Goal: Information Seeking & Learning: Learn about a topic

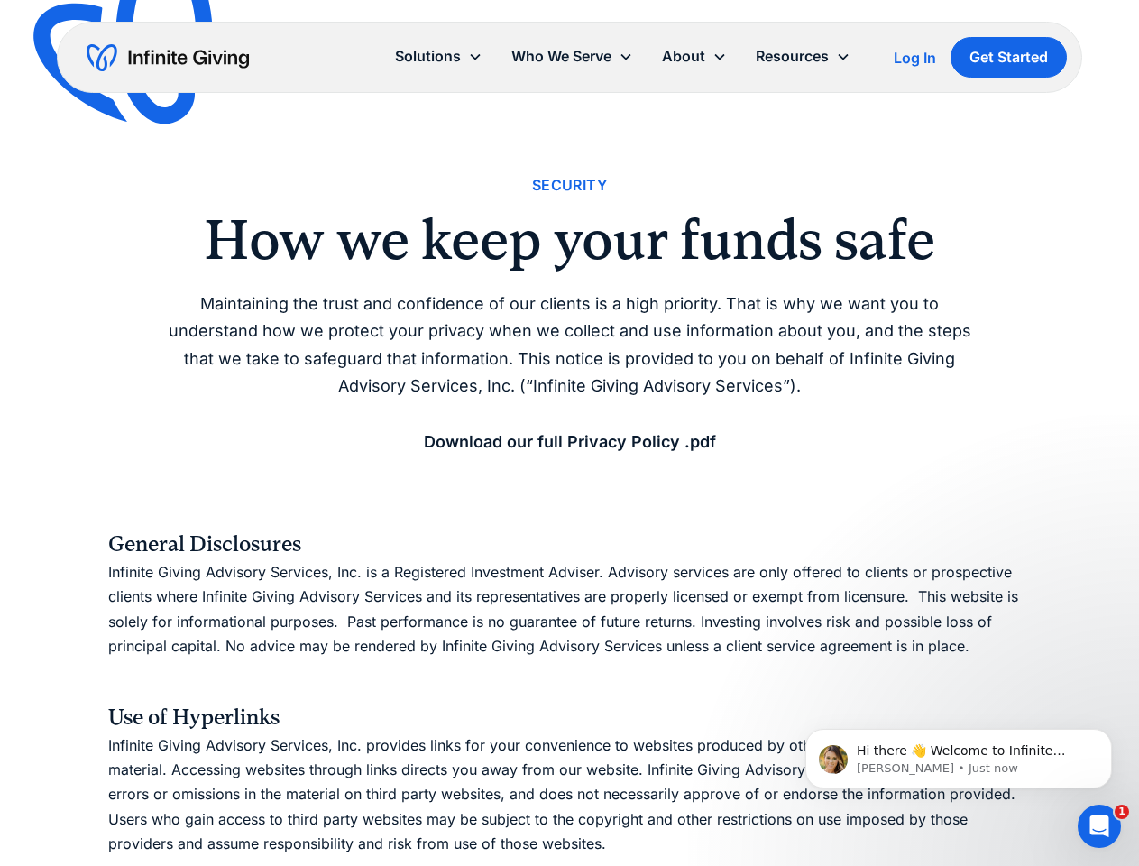
click at [724, 57] on icon at bounding box center [720, 57] width 14 height 14
click at [438, 56] on div "Solutions" at bounding box center [428, 56] width 66 height 24
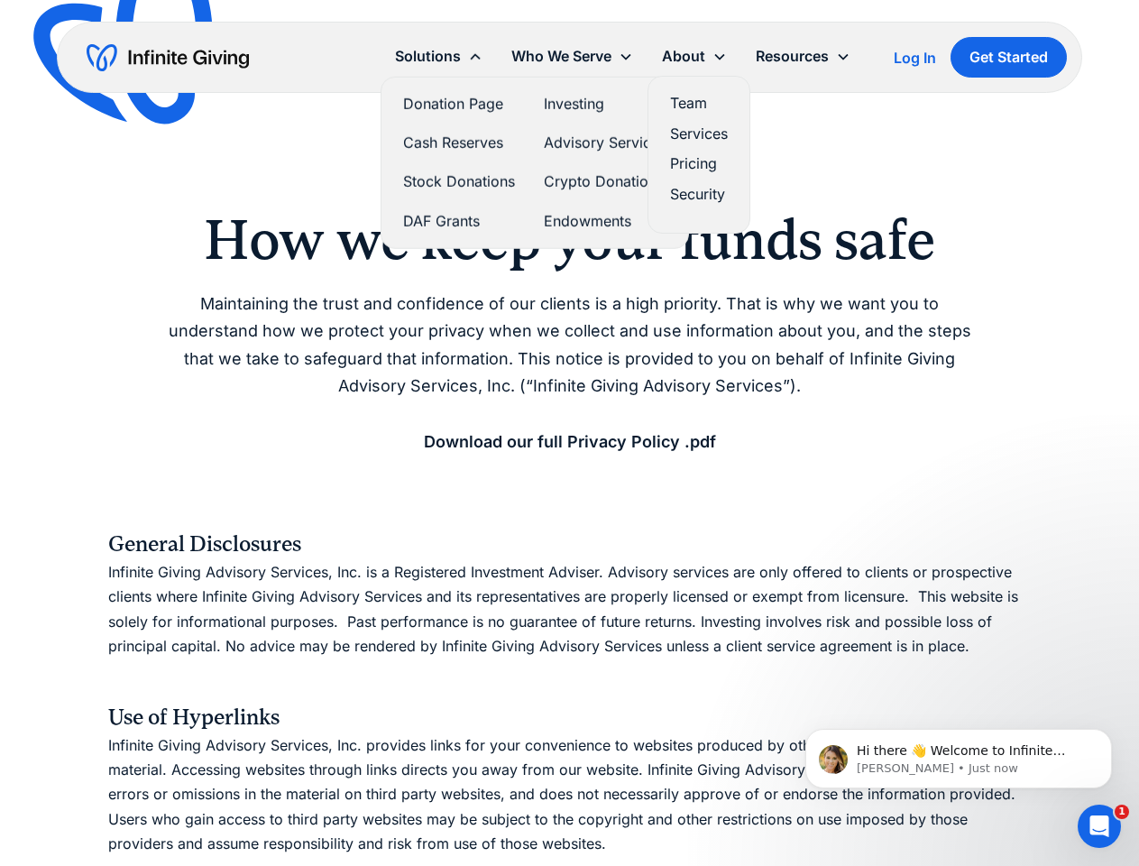
click at [572, 56] on div "Who We Serve" at bounding box center [562, 56] width 100 height 24
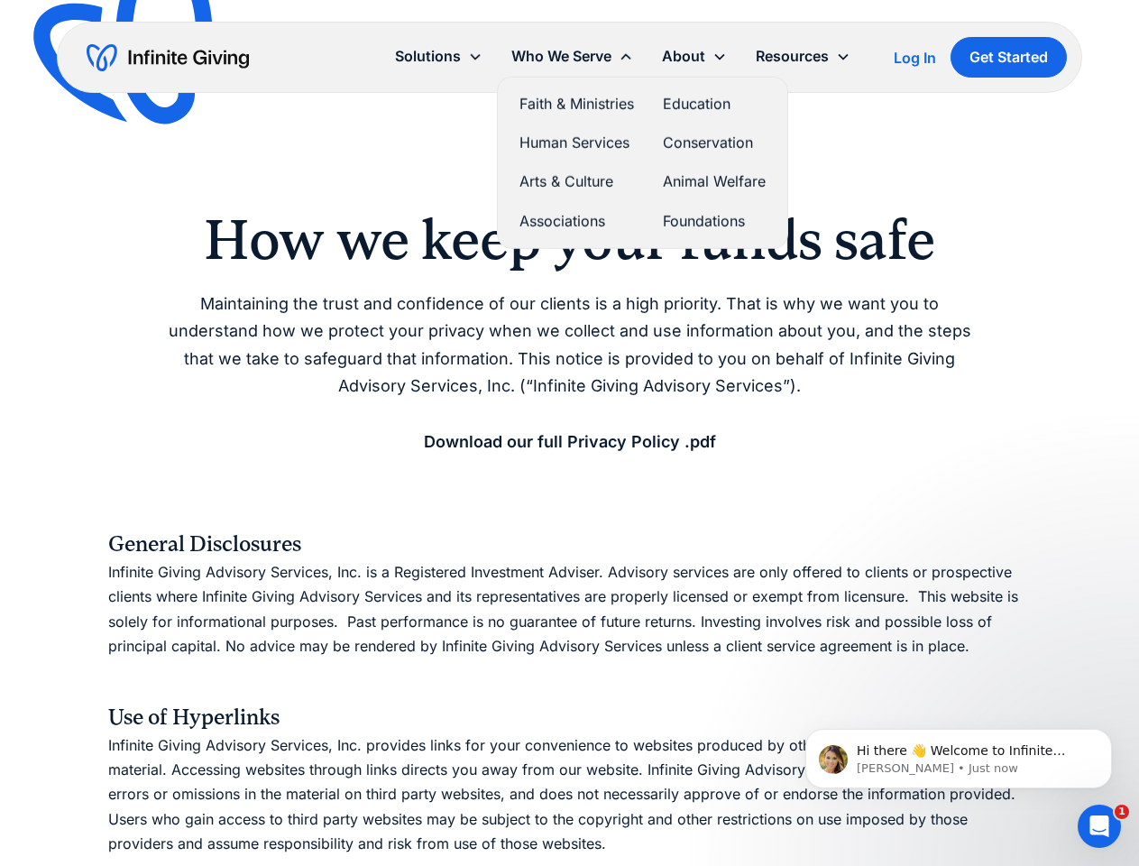
click at [695, 56] on div "About" at bounding box center [683, 56] width 43 height 24
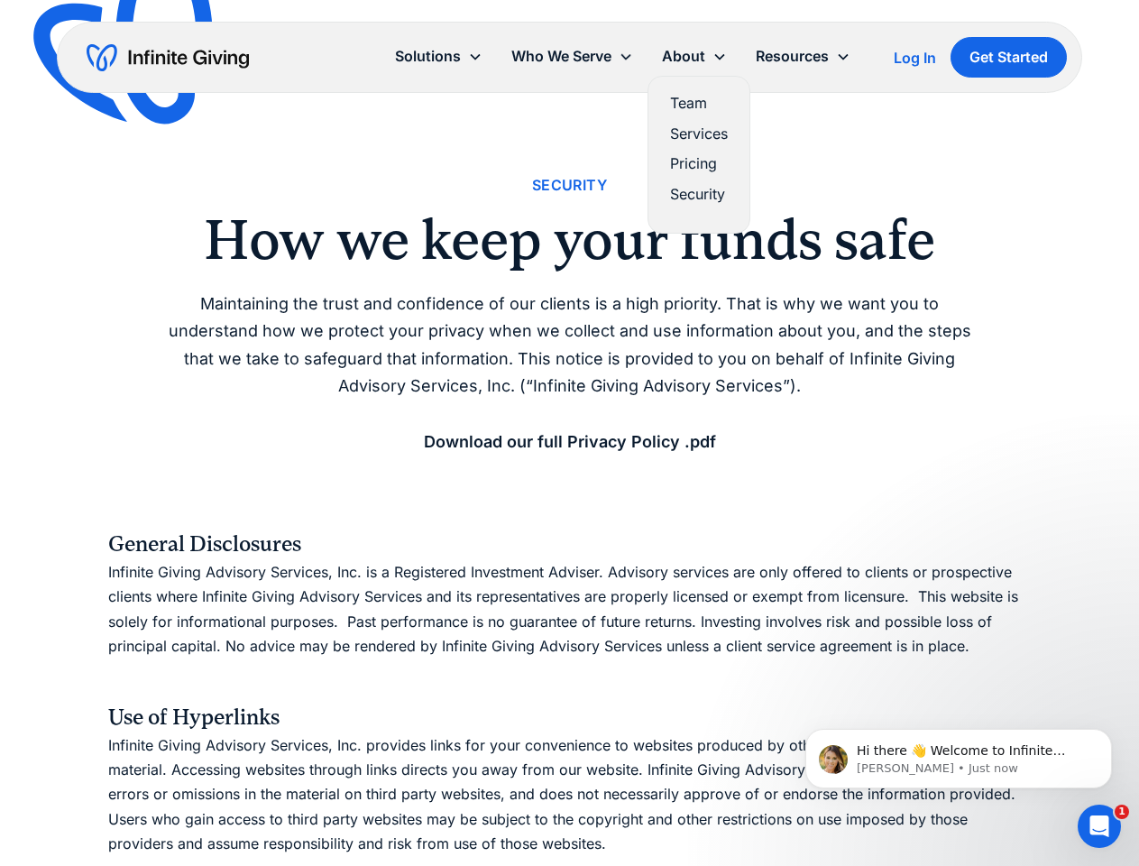
click at [803, 56] on div "Resources" at bounding box center [792, 56] width 73 height 24
click at [959, 759] on p "Hi there 👋 Welcome to Infinite Giving. If you have any questions, just reply to…" at bounding box center [973, 751] width 233 height 18
